Goal: Task Accomplishment & Management: Manage account settings

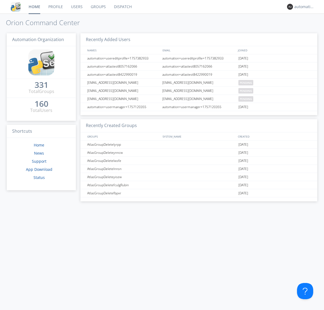
click at [122, 7] on link "Dispatch" at bounding box center [123, 7] width 26 height 14
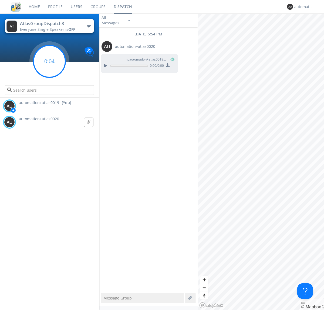
click at [49, 61] on g at bounding box center [49, 61] width 32 height 32
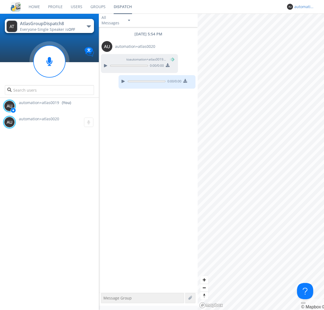
click at [303, 7] on div "automation+atlas0019" at bounding box center [304, 6] width 20 height 5
click at [307, 28] on div "Log Out" at bounding box center [307, 29] width 28 height 10
